Goal: Information Seeking & Learning: Learn about a topic

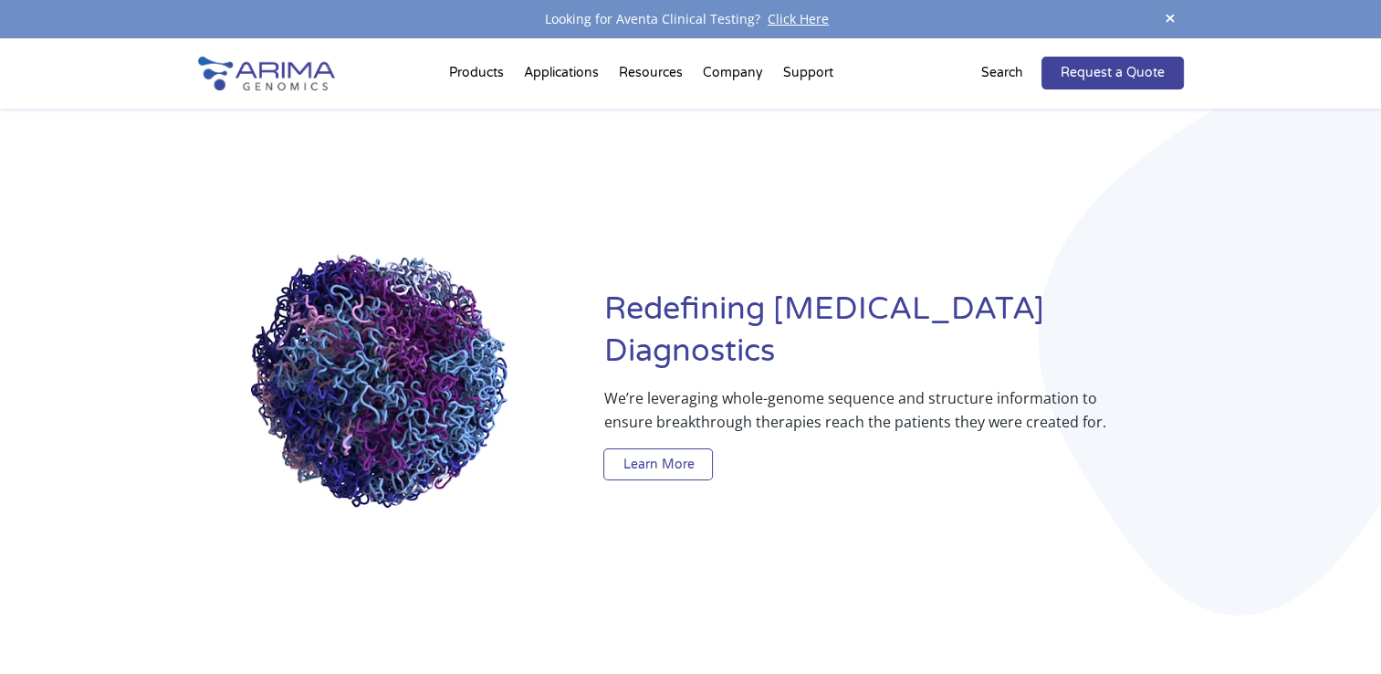
click at [612, 448] on link "Learn More" at bounding box center [658, 464] width 110 height 33
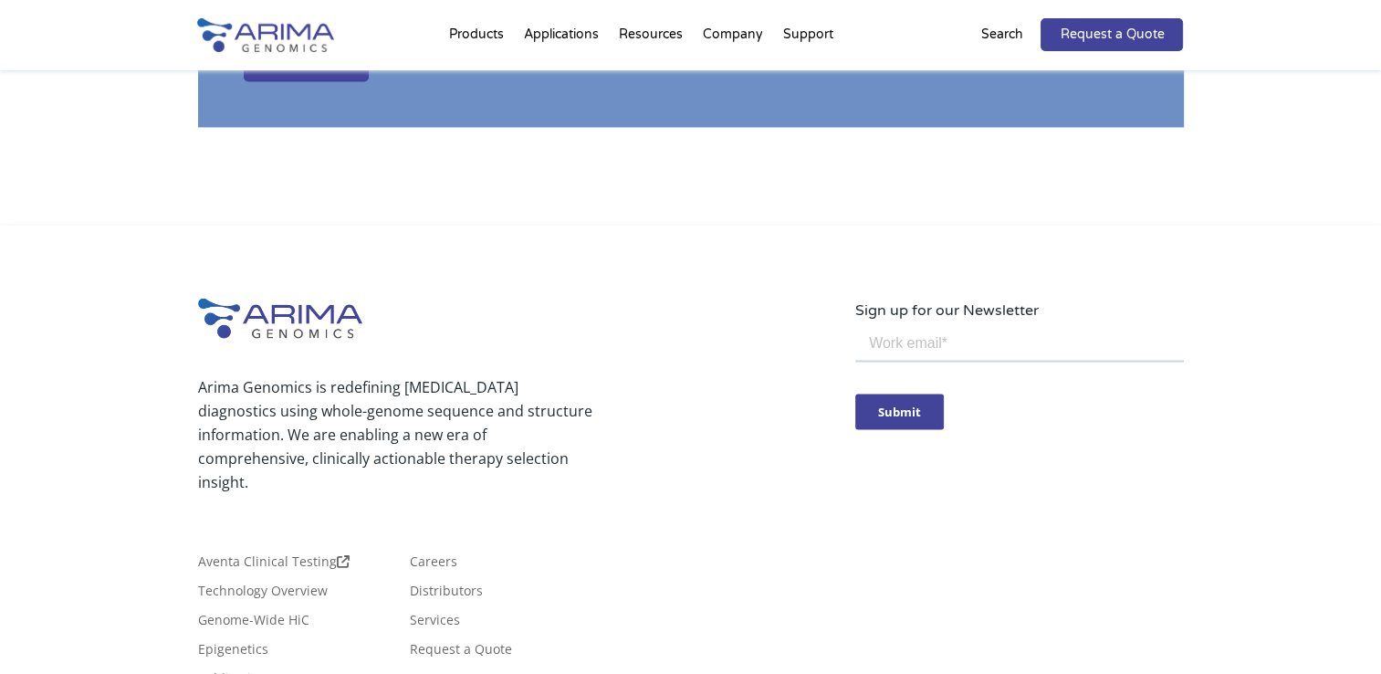
scroll to position [3229, 0]
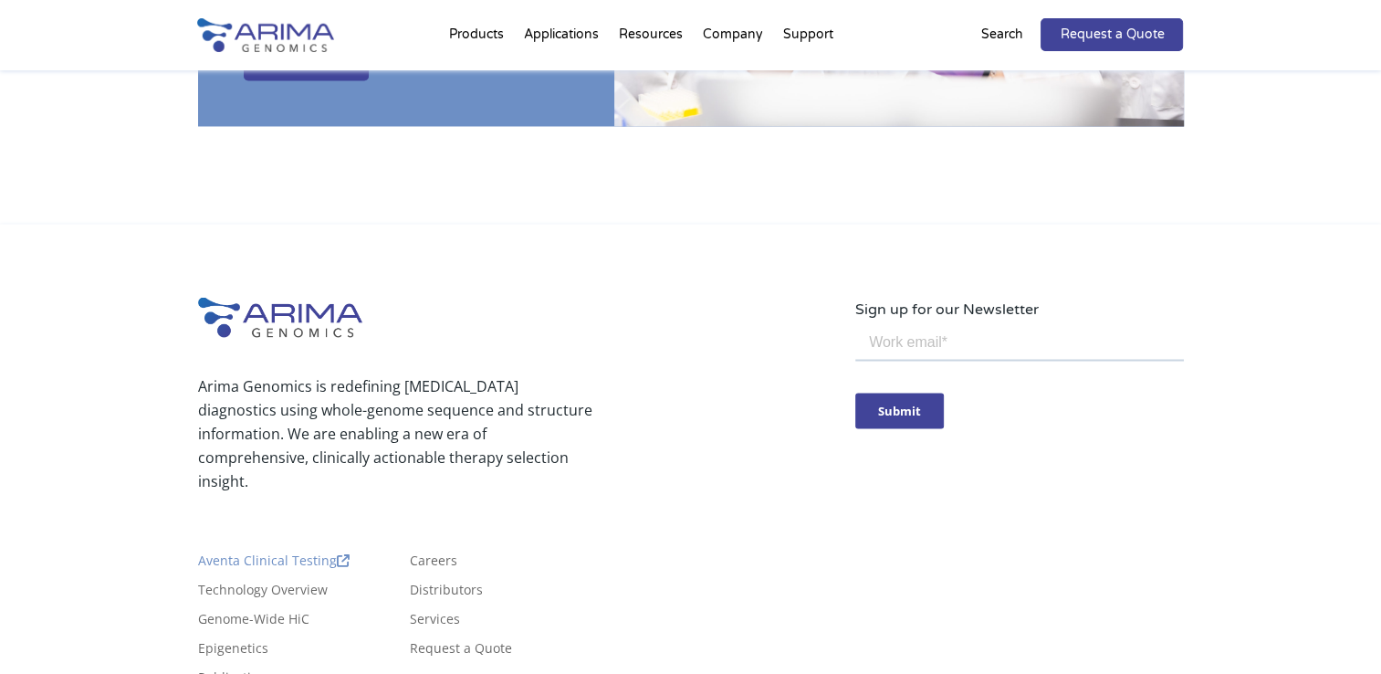
click at [288, 553] on link "Aventa Clinical Testing" at bounding box center [274, 563] width 152 height 20
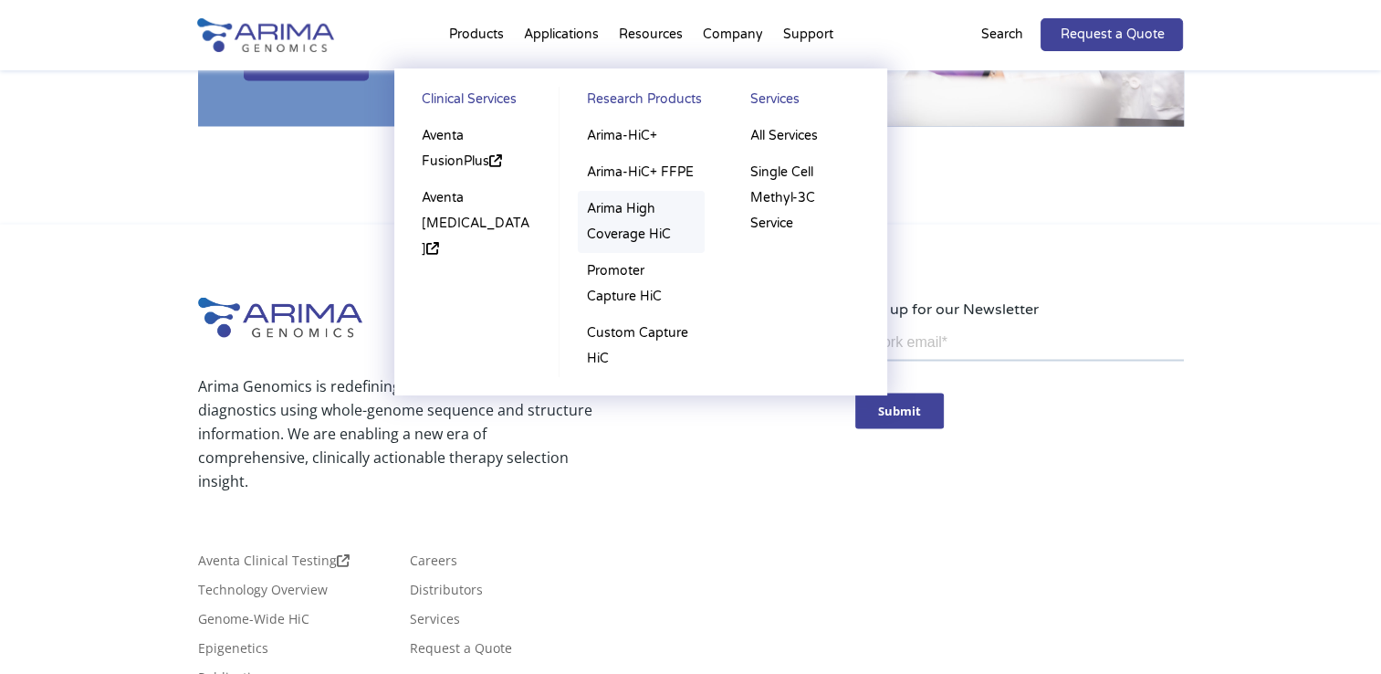
click at [620, 235] on link "Arima High Coverage HiC" at bounding box center [641, 222] width 127 height 62
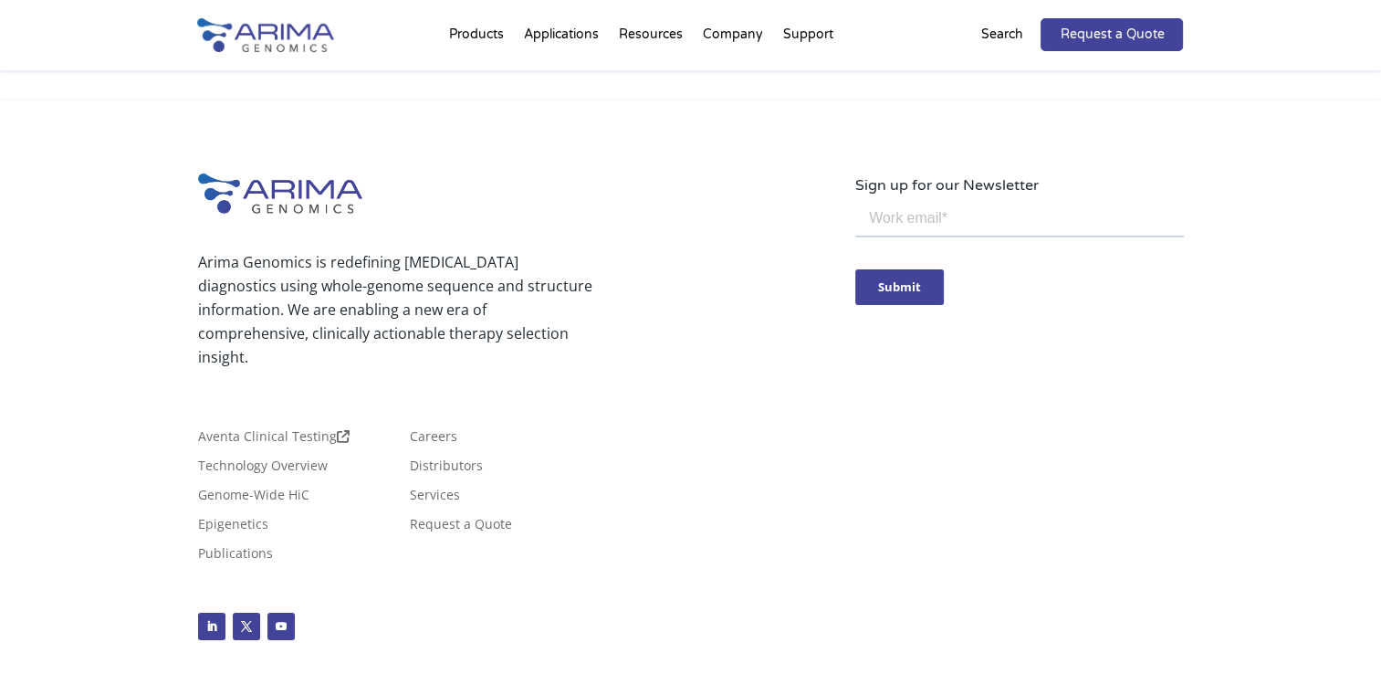
scroll to position [5819, 0]
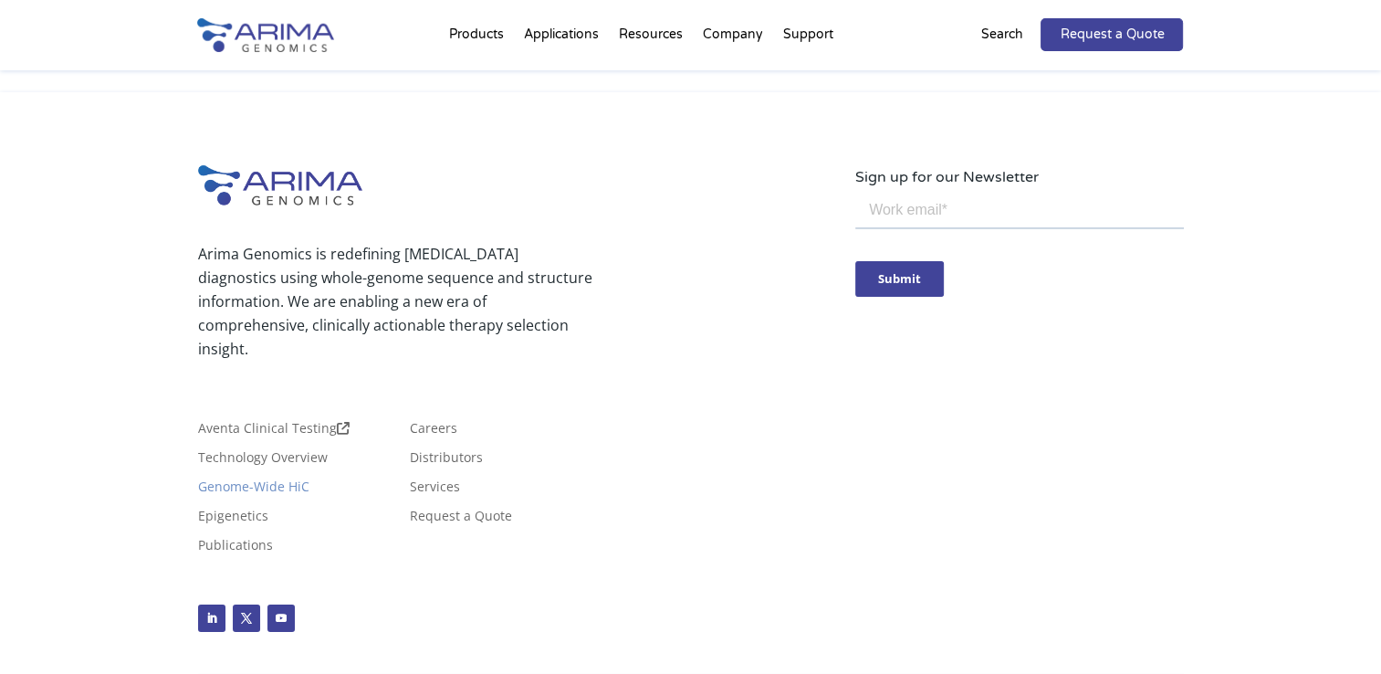
click at [262, 480] on link "Genome-Wide HiC" at bounding box center [253, 490] width 111 height 20
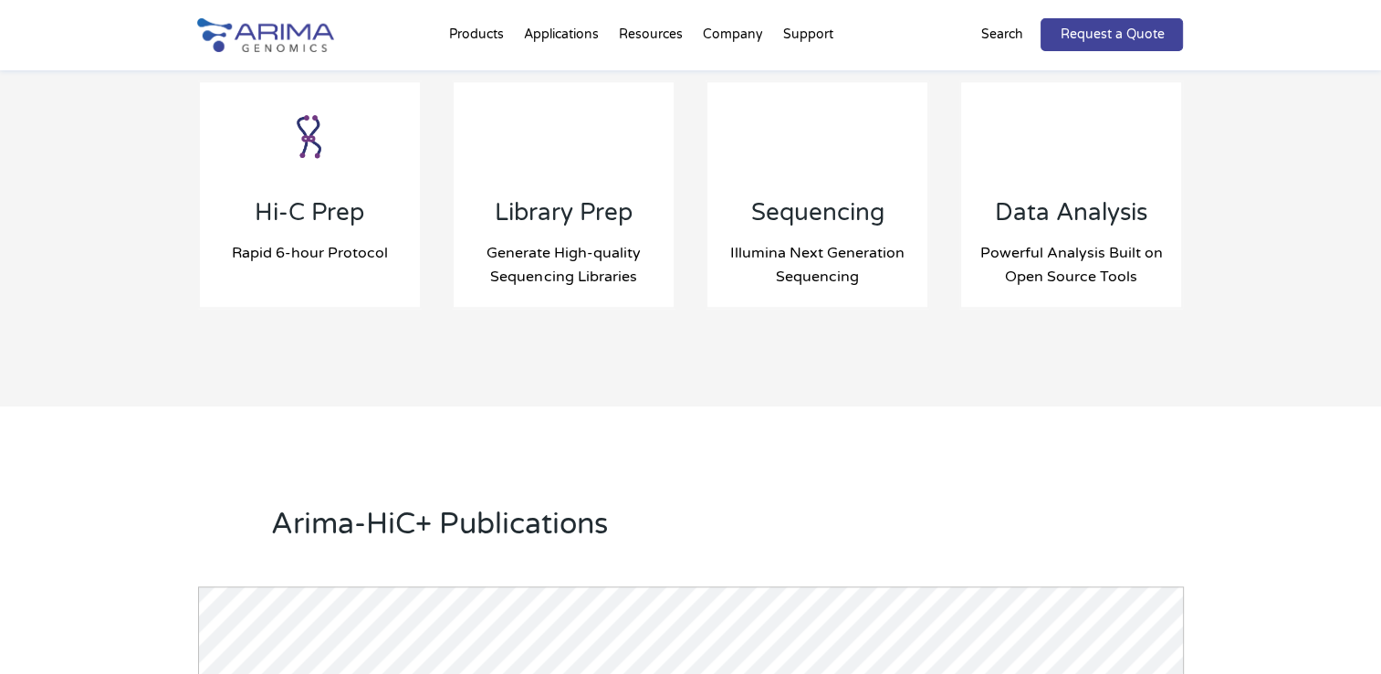
scroll to position [2057, 0]
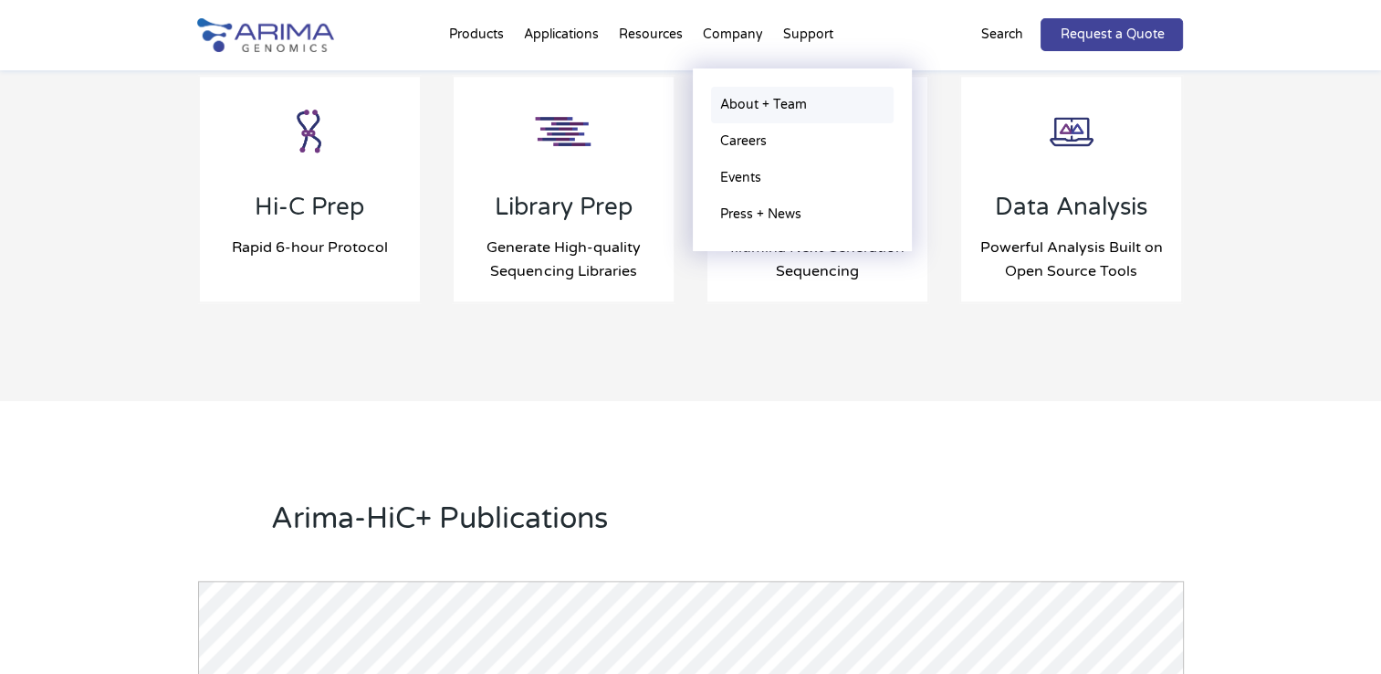
click at [738, 99] on link "About + Team" at bounding box center [802, 105] width 183 height 37
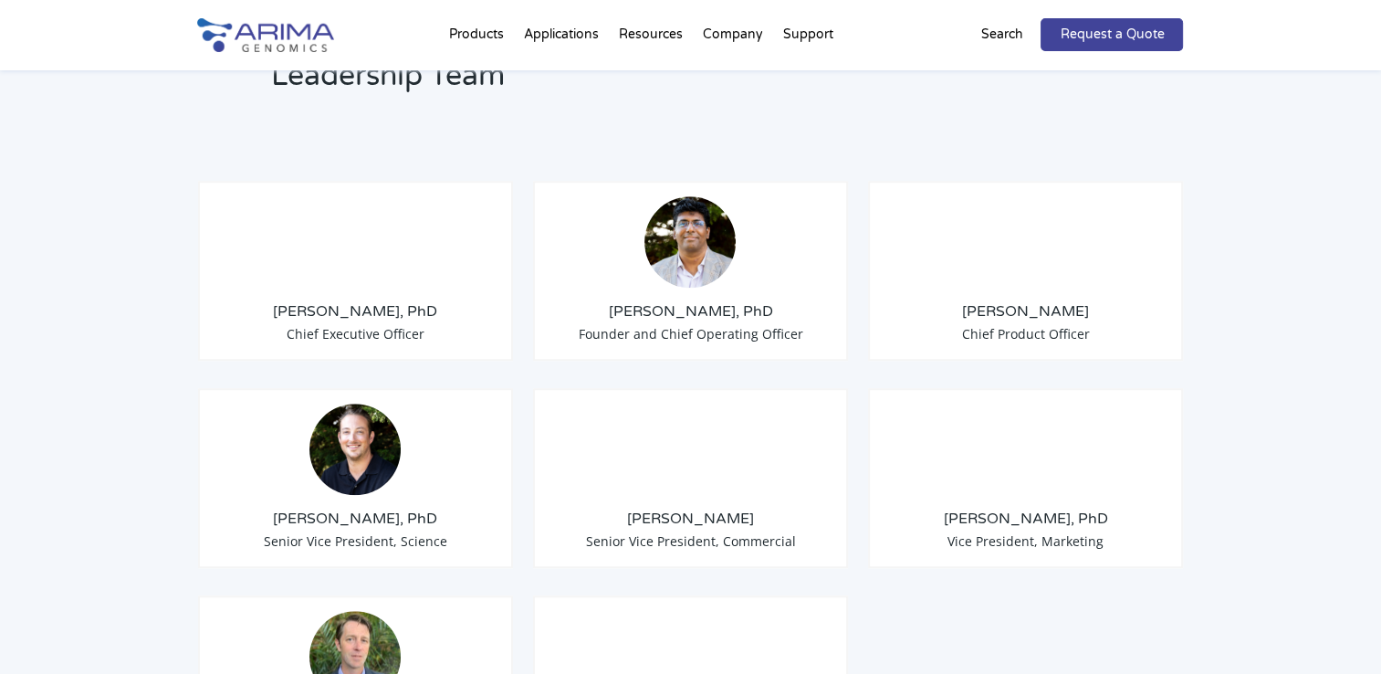
scroll to position [1398, 0]
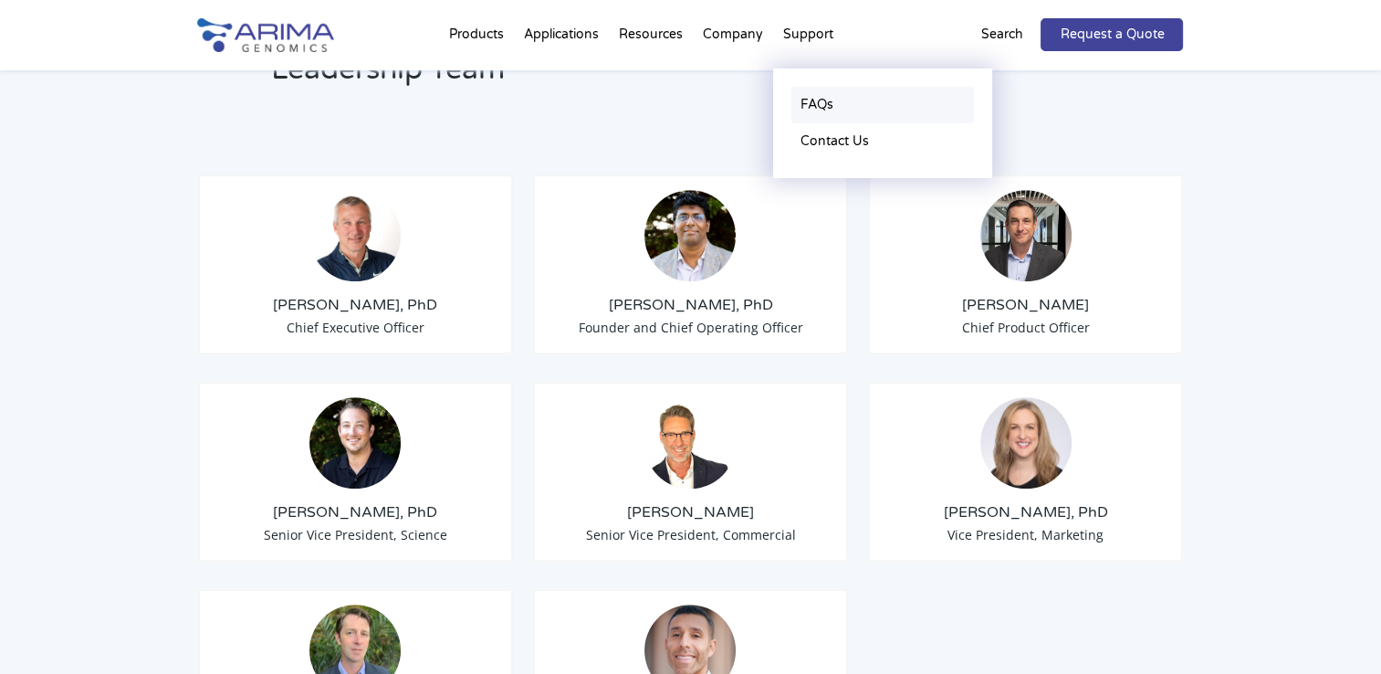
click at [820, 99] on link "FAQs" at bounding box center [882, 105] width 183 height 37
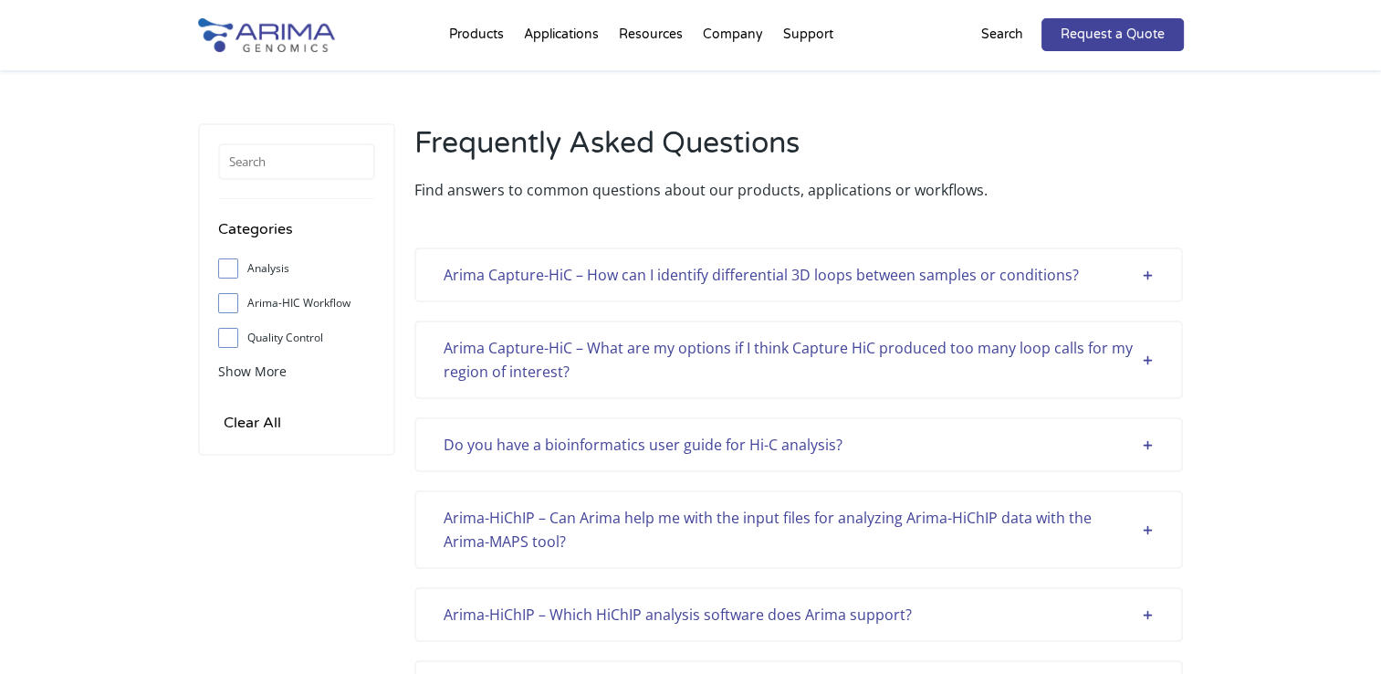
click at [616, 276] on div "Arima Capture-HiC – How can I identify differential 3D loops between samples or…" at bounding box center [799, 275] width 710 height 24
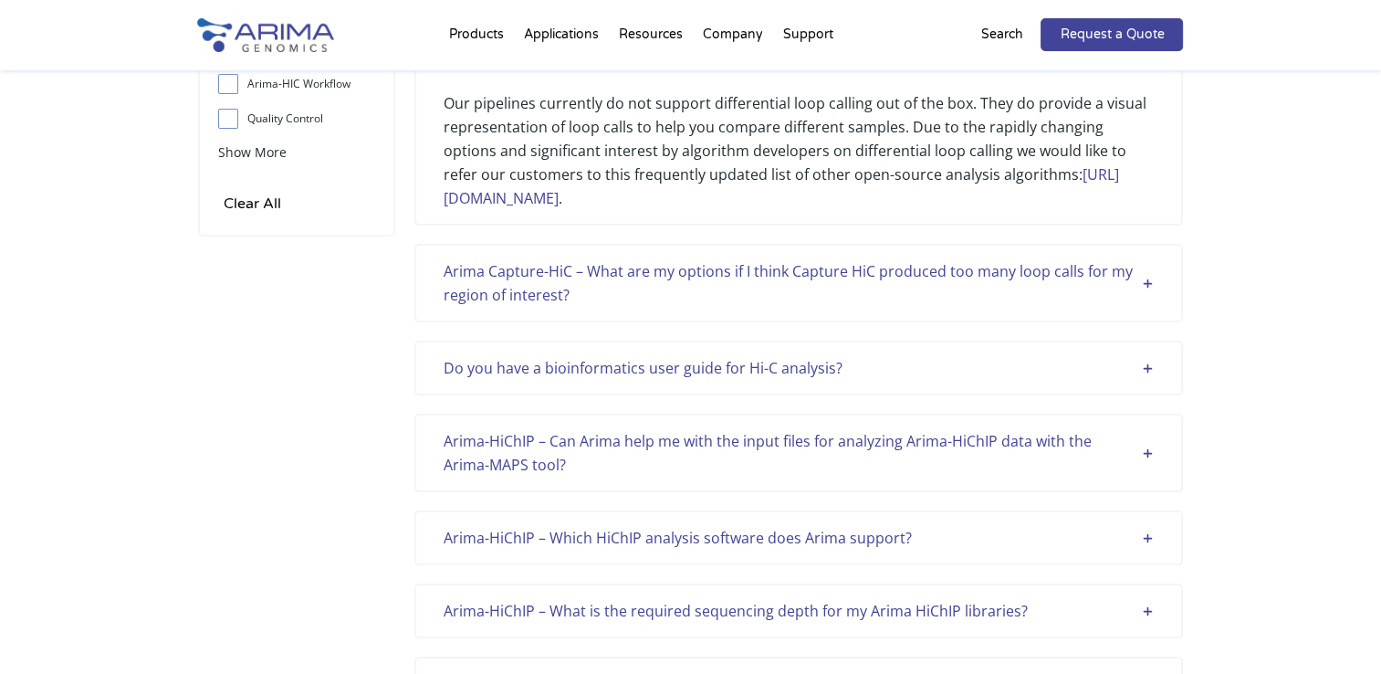
scroll to position [220, 0]
click at [611, 279] on div "Arima Capture-HiC – What are my options if I think Capture HiC produced too man…" at bounding box center [799, 281] width 710 height 47
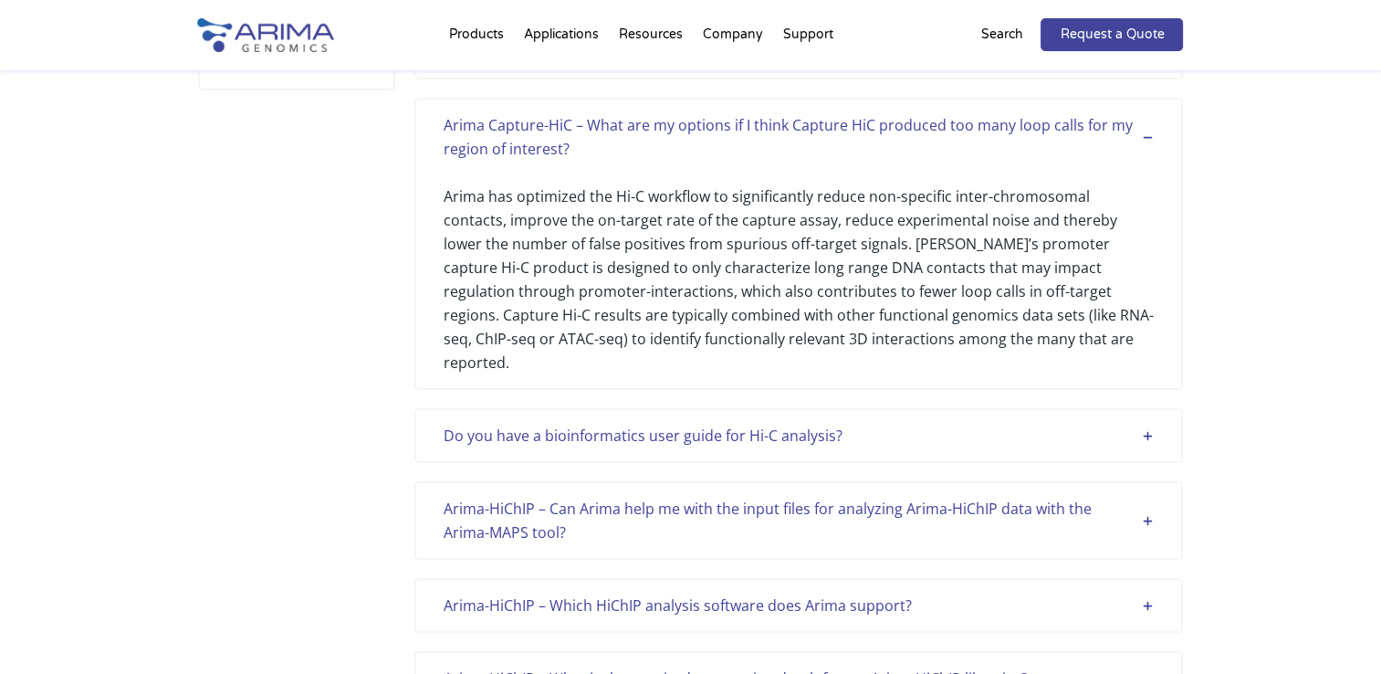
scroll to position [368, 0]
click at [602, 421] on div "Do you have a bioinformatics user guide for Hi-C analysis?" at bounding box center [799, 433] width 710 height 24
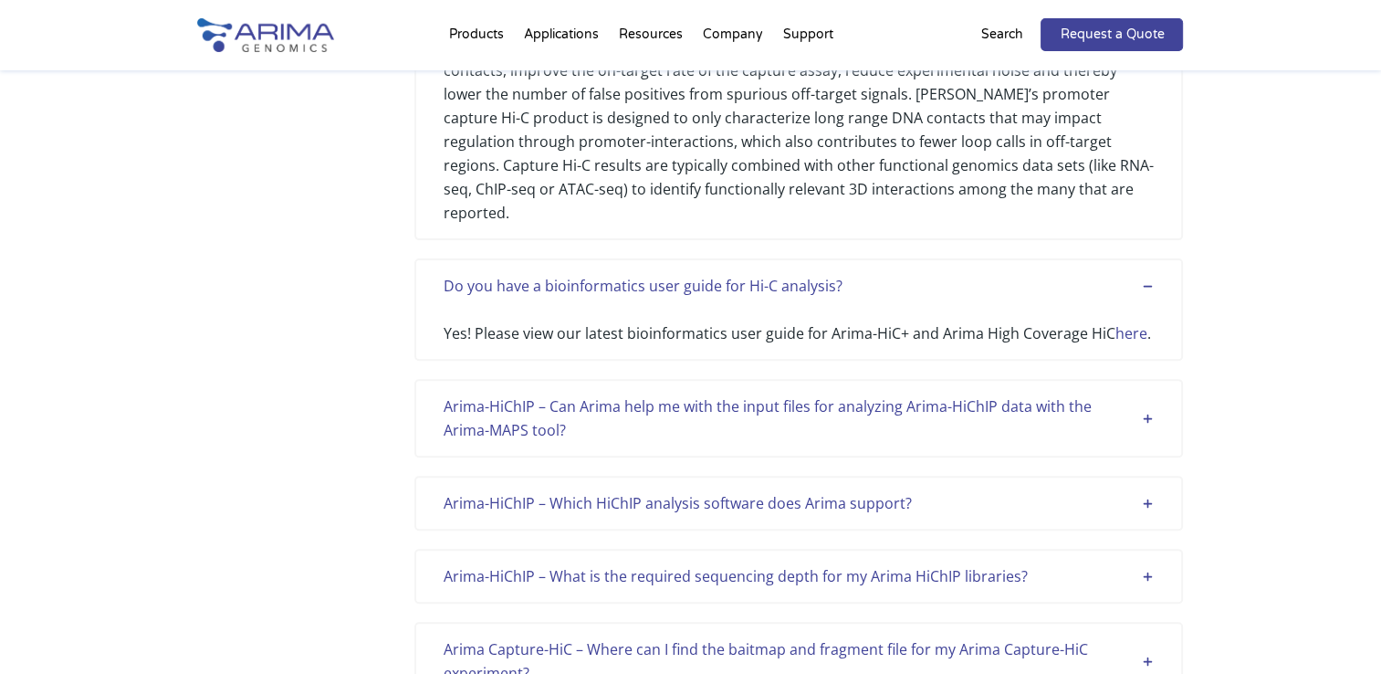
scroll to position [515, 0]
click at [539, 394] on div "Arima-HiChIP – Can Arima help me with the input files for analyzing Arima-HiChI…" at bounding box center [799, 417] width 710 height 47
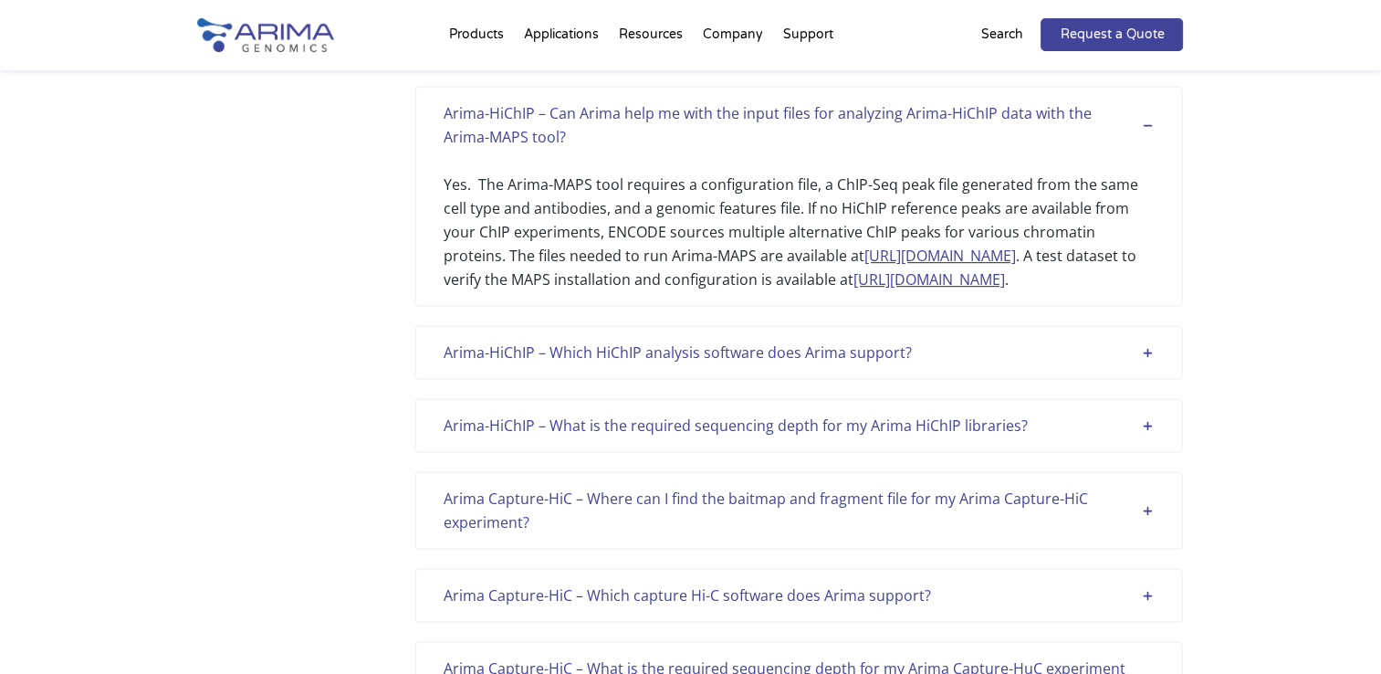
scroll to position [809, 0]
click at [533, 419] on div "Arima-HiChIP – What is the required sequencing depth for my Arima HiChIP librar…" at bounding box center [799, 425] width 710 height 24
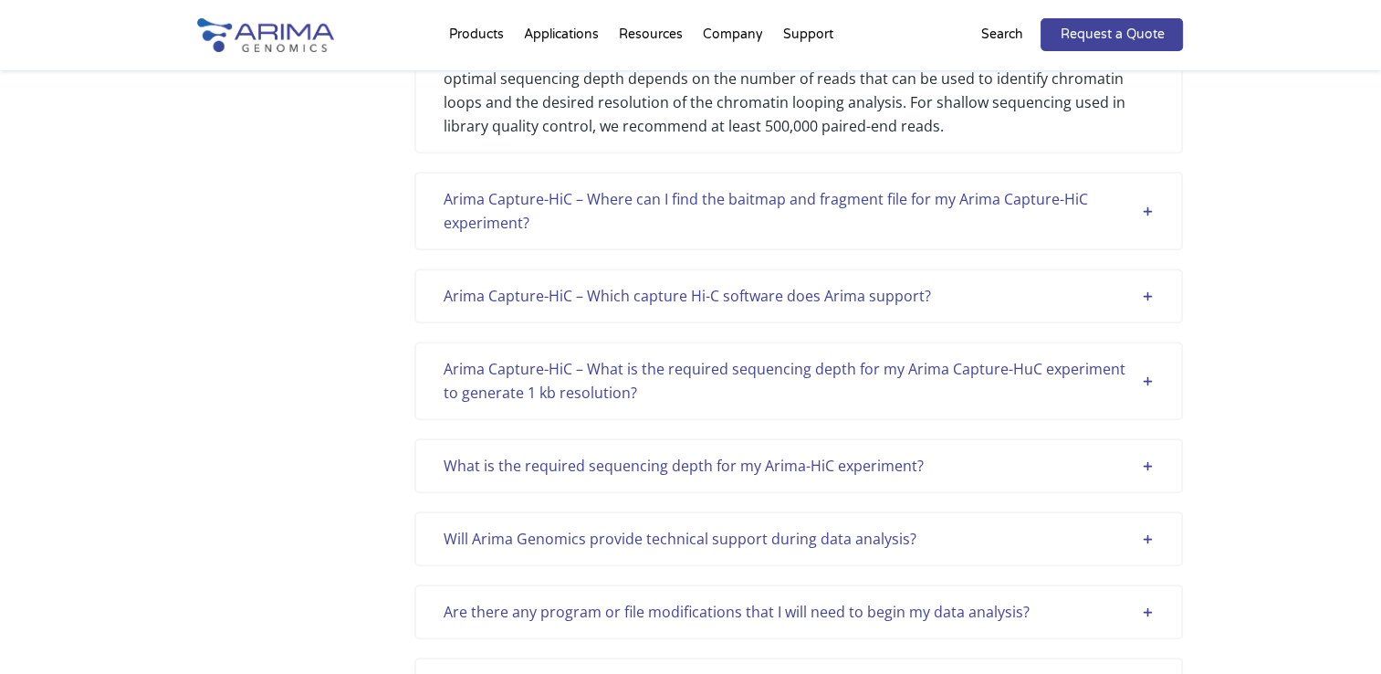
scroll to position [1252, 0]
click at [527, 385] on div "Arima Capture-HiC – What is the required sequencing depth for my Arima Capture-…" at bounding box center [799, 377] width 710 height 47
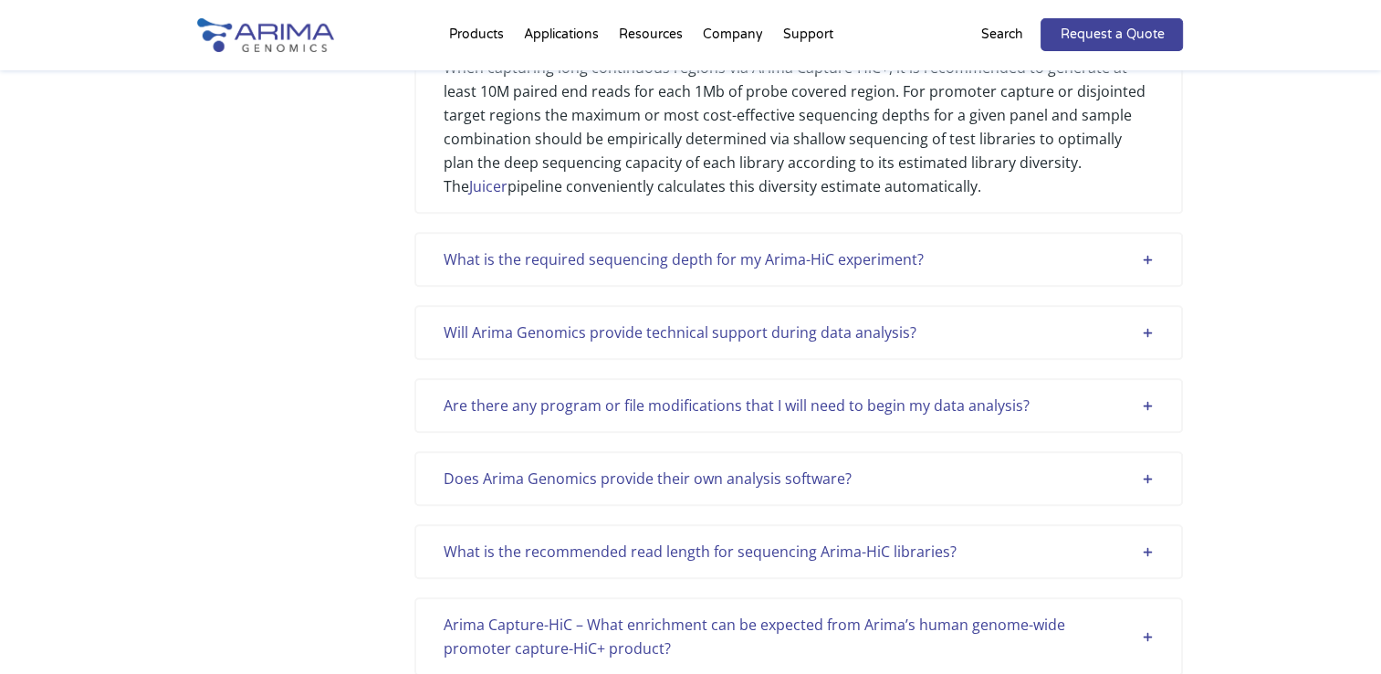
scroll to position [1694, 0]
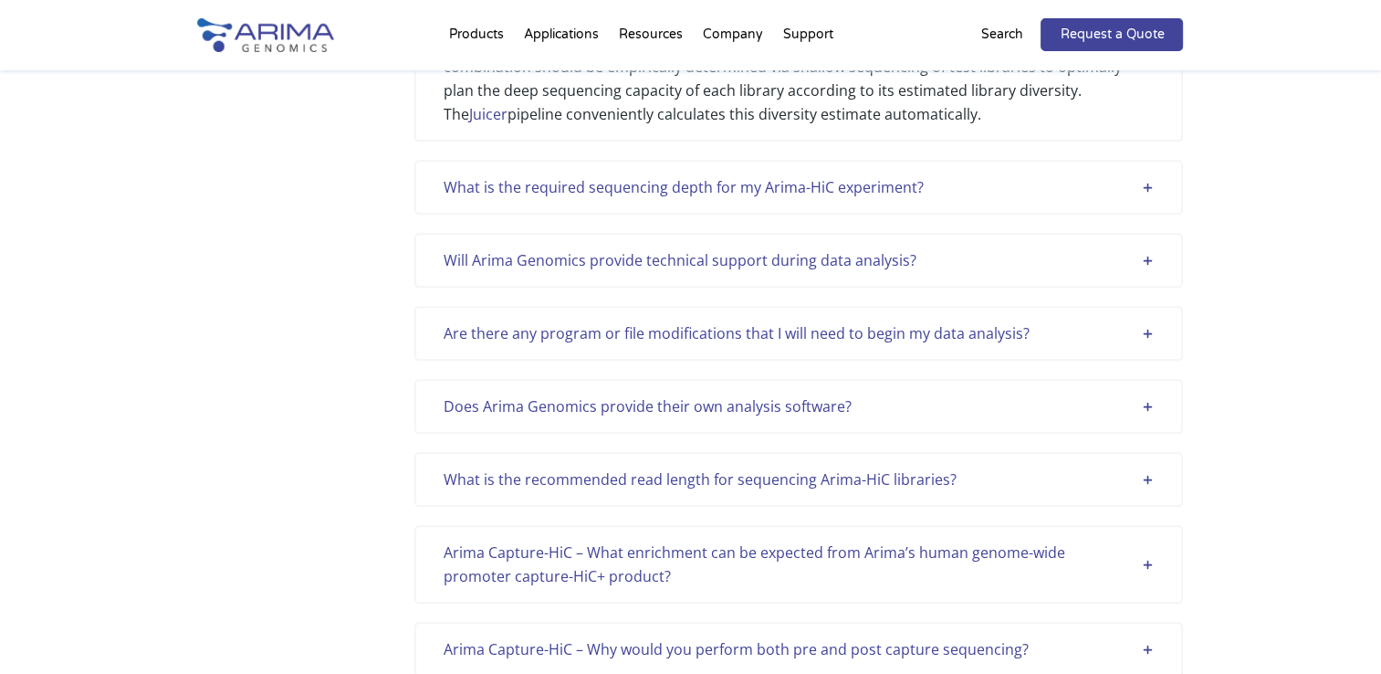
click at [528, 395] on div "Does Arima Genomics provide their own analysis software?" at bounding box center [799, 406] width 710 height 24
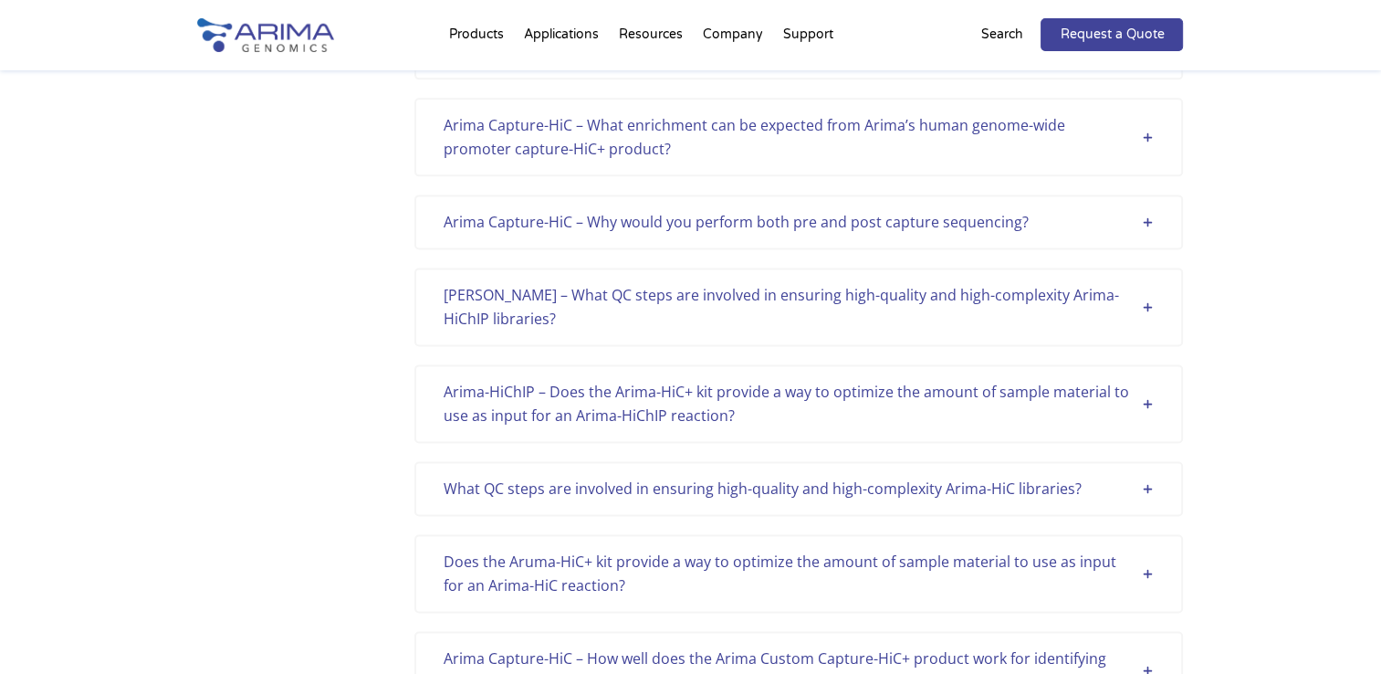
scroll to position [2431, 0]
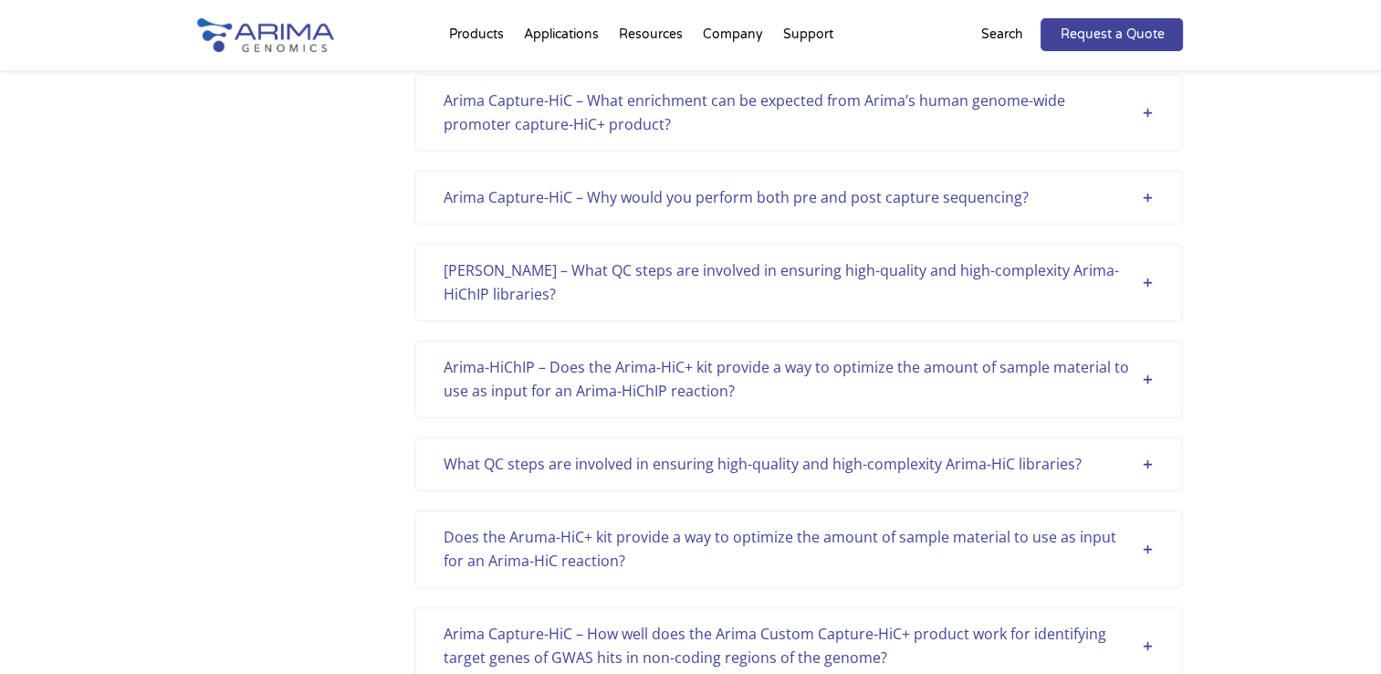
click at [537, 476] on div "What QC steps are involved in ensuring high-quality and high-complexity Arima-H…" at bounding box center [799, 464] width 710 height 24
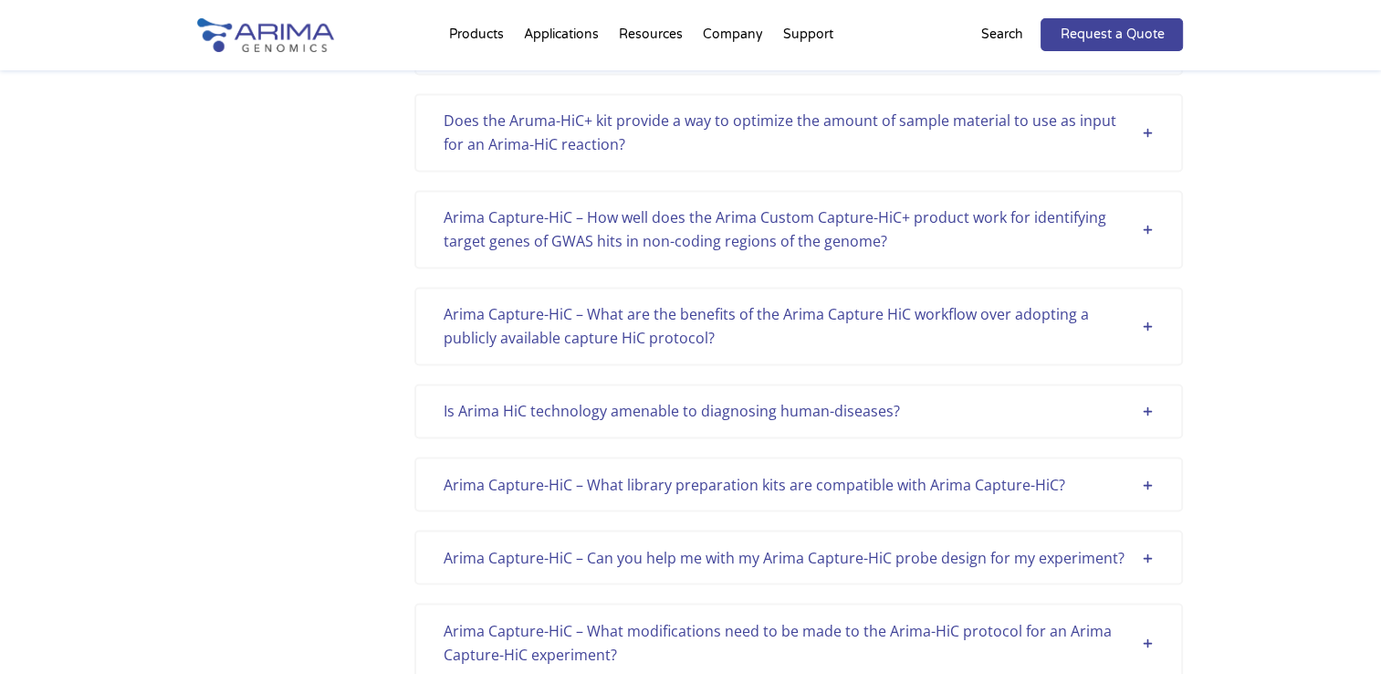
scroll to position [3021, 0]
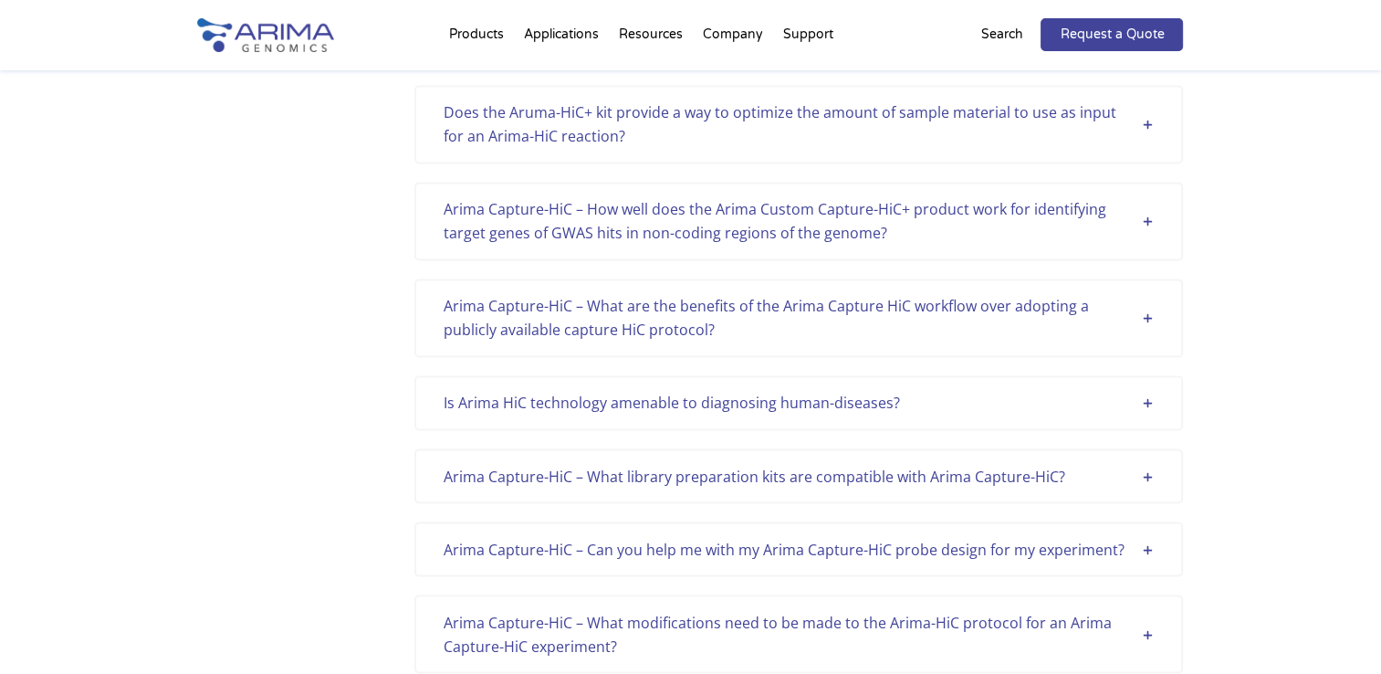
click at [478, 410] on div "Is Arima HiC technology amenable to diagnosing human-diseases?" at bounding box center [799, 403] width 710 height 24
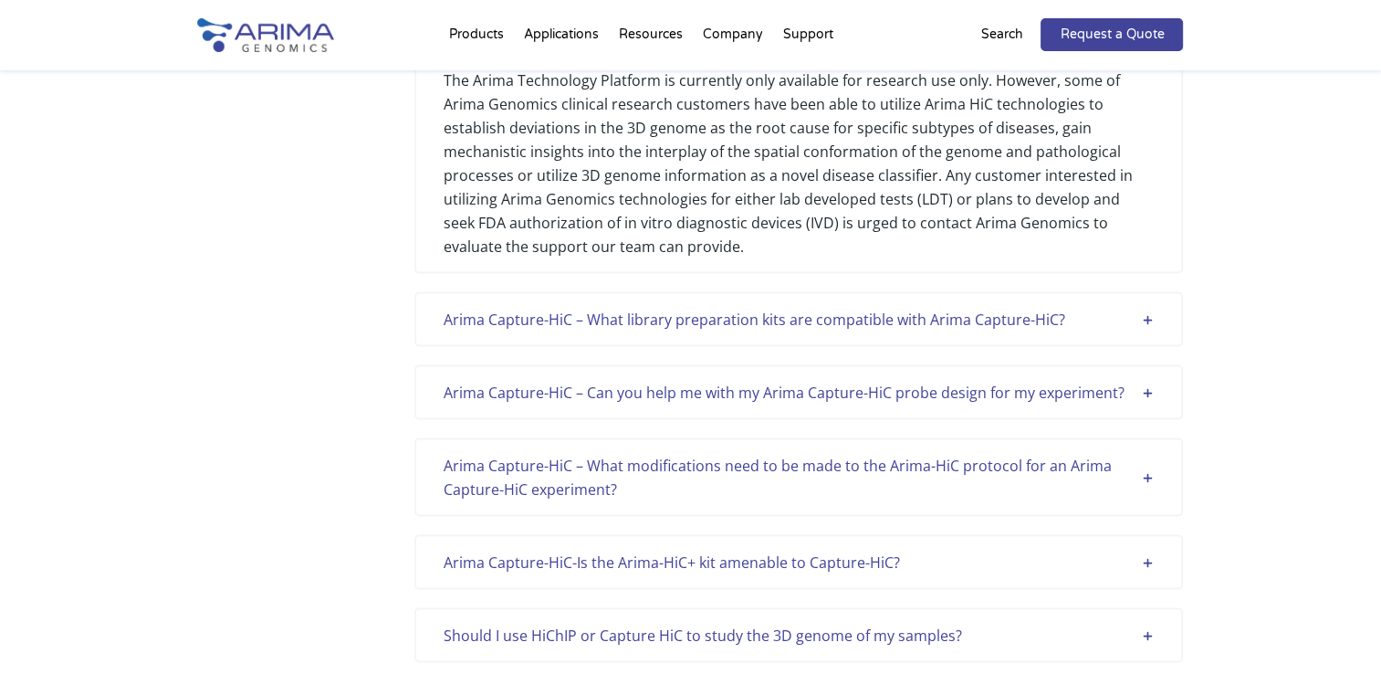
scroll to position [3392, 0]
click at [459, 399] on div "Arima Capture-HiC – Can you help me with my Arima Capture-HiC probe design for …" at bounding box center [799, 392] width 710 height 24
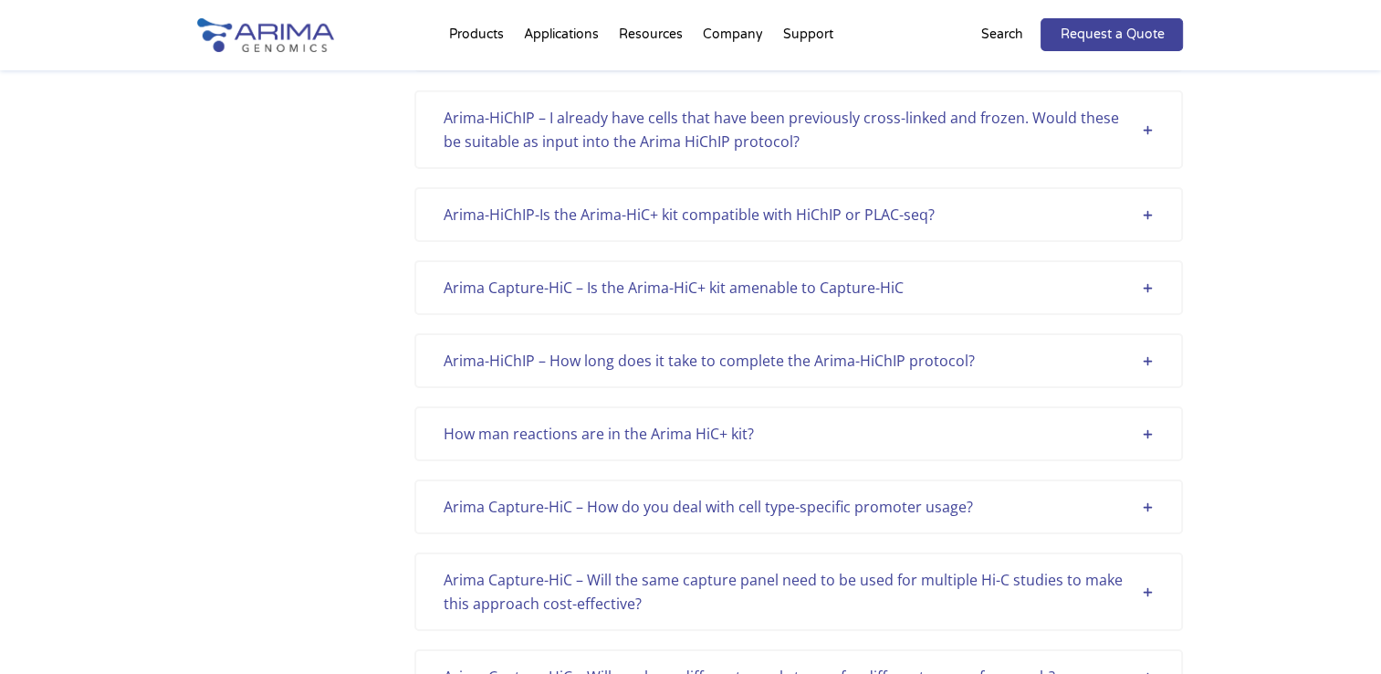
scroll to position [5894, 0]
